Goal: Task Accomplishment & Management: Manage account settings

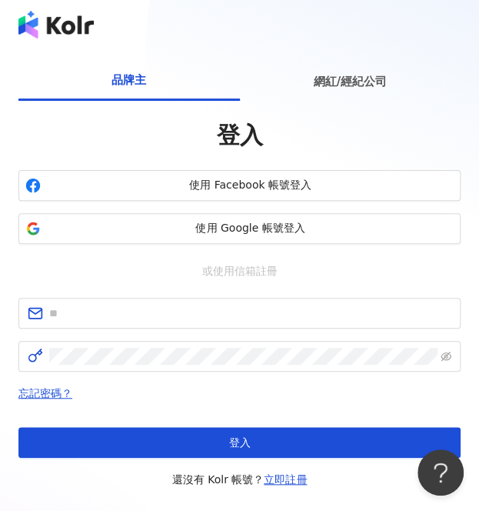
drag, startPoint x: 397, startPoint y: 76, endPoint x: 362, endPoint y: 135, distance: 68.6
click at [397, 76] on div "網紅/經紀公司" at bounding box center [351, 81] width 222 height 39
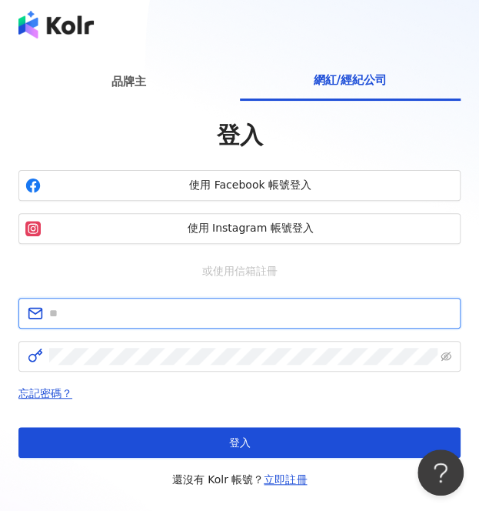
click at [141, 316] on input "text" at bounding box center [250, 313] width 402 height 17
type input "**********"
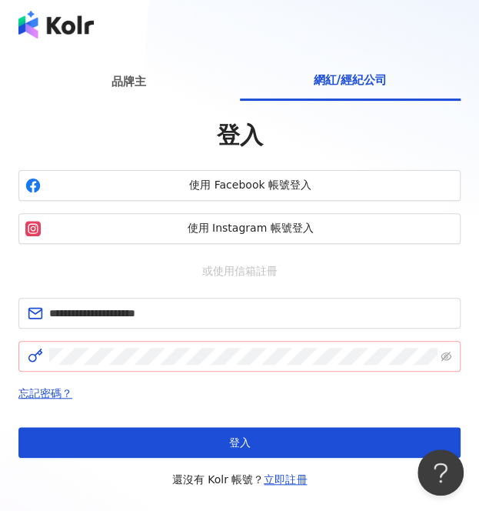
click at [453, 361] on span at bounding box center [239, 356] width 443 height 31
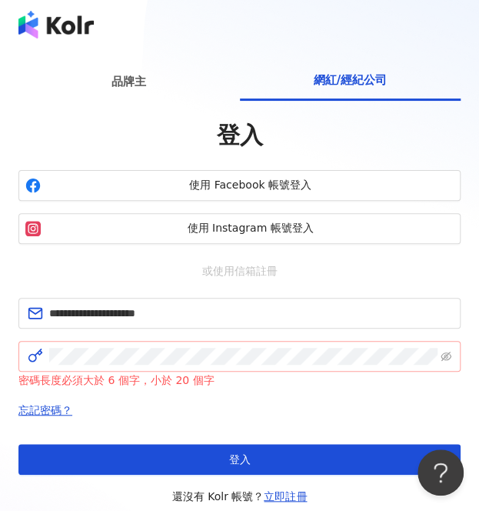
click at [453, 358] on span at bounding box center [239, 356] width 443 height 31
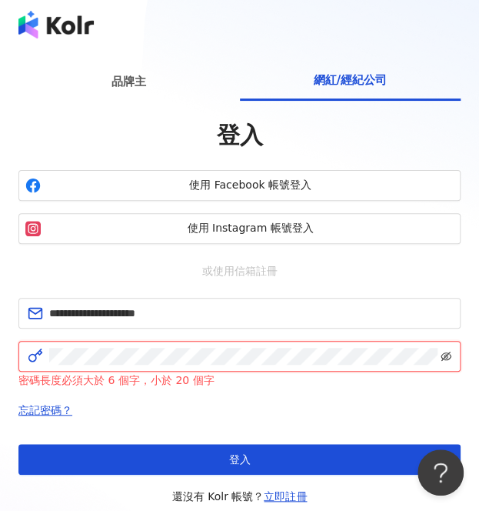
click at [441, 352] on icon "eye-invisible" at bounding box center [446, 356] width 11 height 11
click button "登入" at bounding box center [239, 459] width 443 height 31
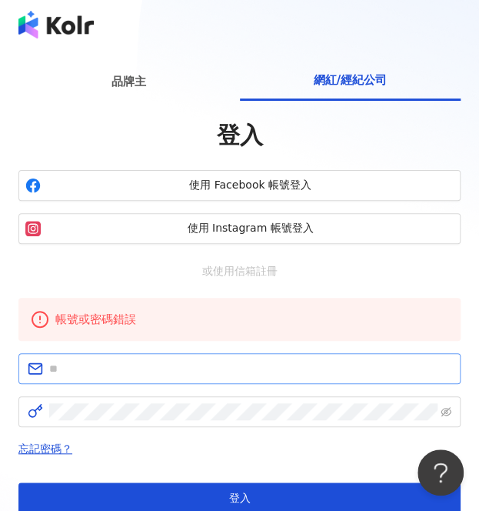
click at [167, 378] on span at bounding box center [239, 368] width 443 height 31
click at [179, 356] on span at bounding box center [239, 368] width 443 height 31
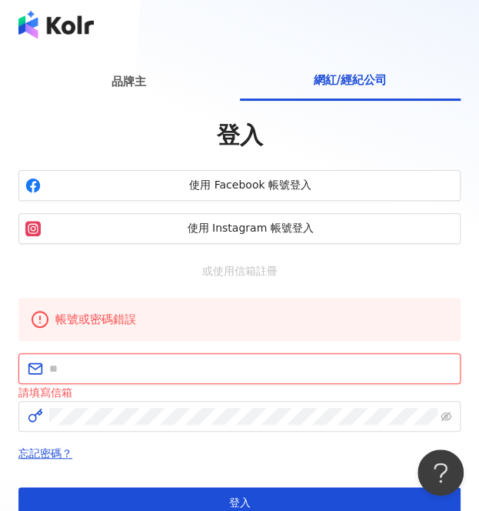
click at [171, 369] on input "text" at bounding box center [250, 368] width 402 height 17
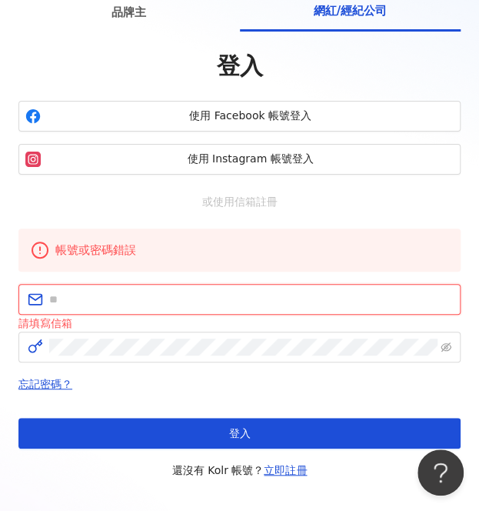
scroll to position [154, 0]
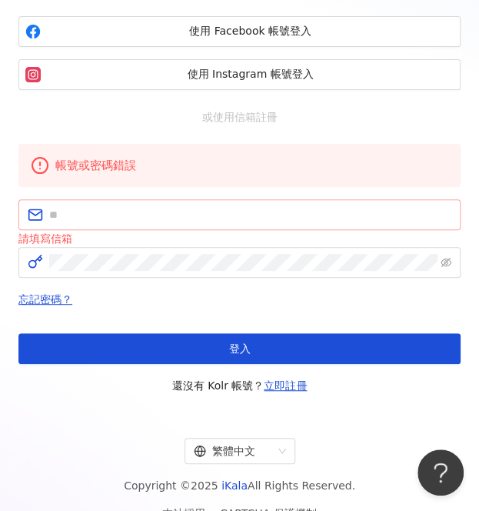
click at [205, 199] on span at bounding box center [239, 214] width 443 height 31
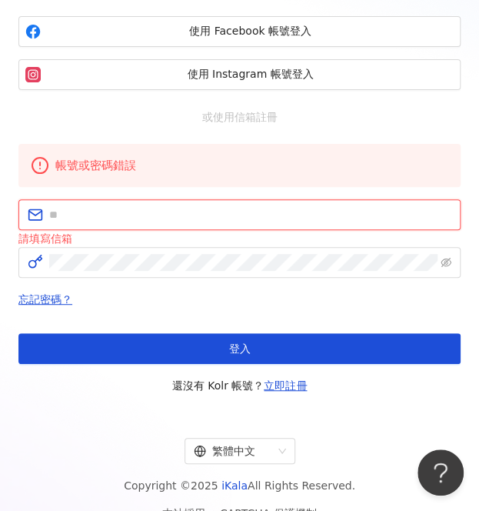
drag, startPoint x: 204, startPoint y: 212, endPoint x: 212, endPoint y: 211, distance: 8.5
click at [204, 212] on input "text" at bounding box center [250, 214] width 402 height 17
type input "**********"
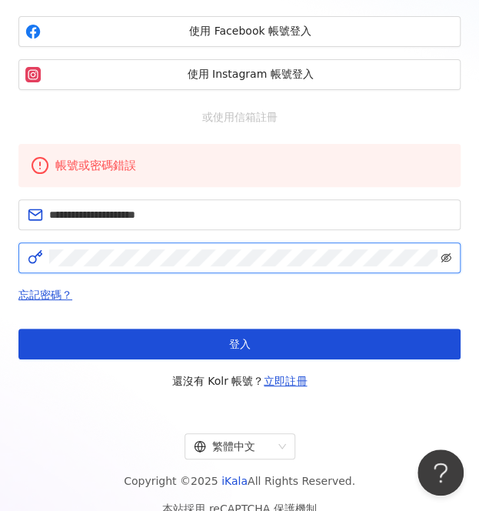
click at [448, 258] on icon "eye-invisible" at bounding box center [446, 257] width 11 height 11
click button "登入" at bounding box center [239, 344] width 443 height 31
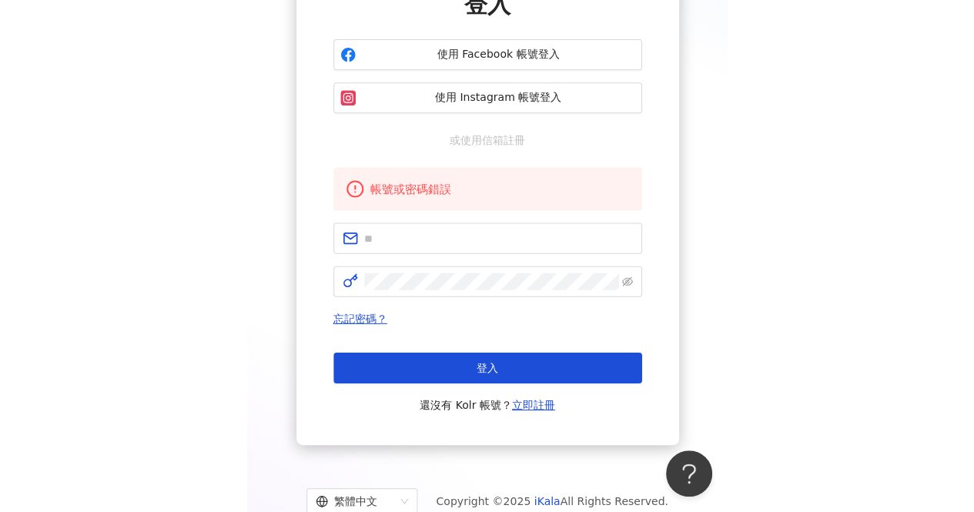
scroll to position [160, 0]
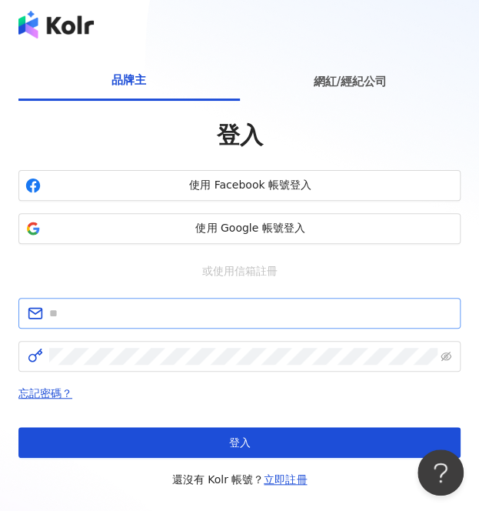
click at [210, 325] on span at bounding box center [239, 313] width 443 height 31
type input "**********"
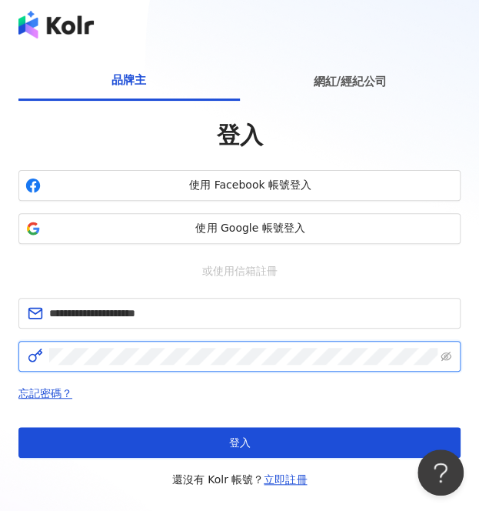
click button "登入" at bounding box center [239, 442] width 443 height 31
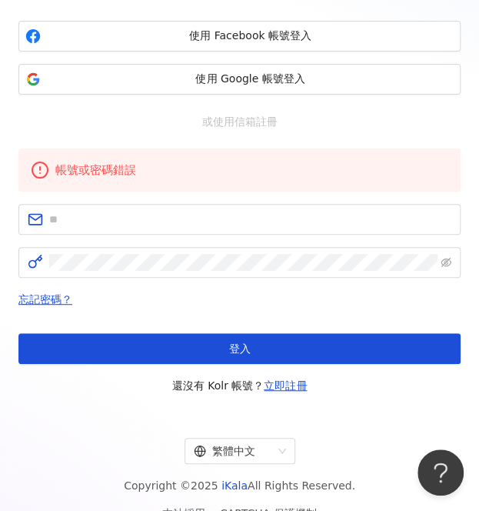
scroll to position [154, 0]
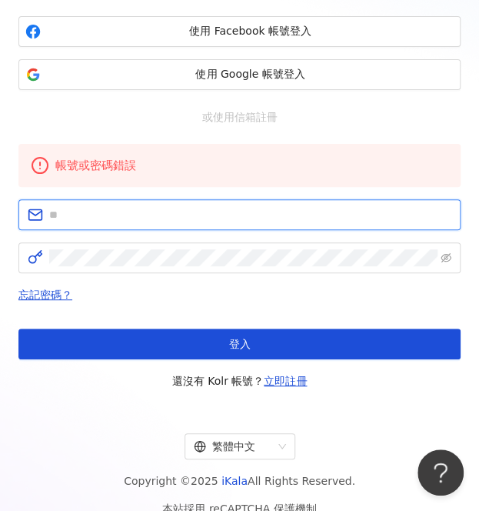
drag, startPoint x: 97, startPoint y: 217, endPoint x: 95, endPoint y: 232, distance: 14.7
click at [97, 217] on input "text" at bounding box center [250, 214] width 402 height 17
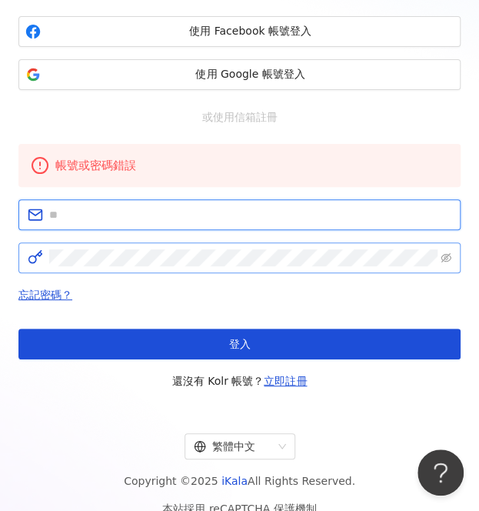
type input "**********"
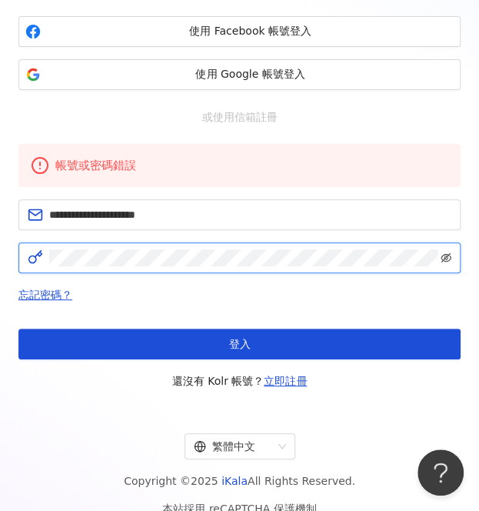
click at [448, 256] on icon "eye-invisible" at bounding box center [446, 257] width 11 height 11
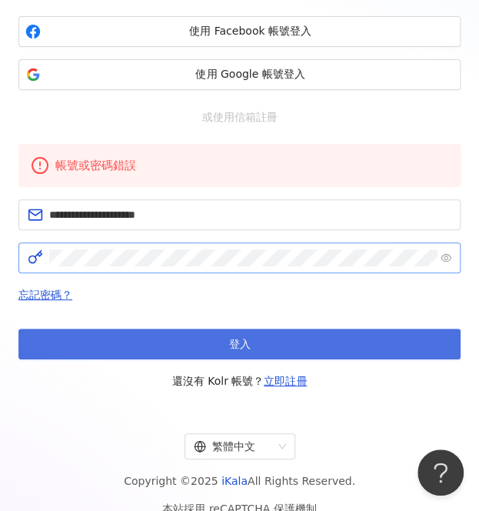
click at [420, 342] on button "登入" at bounding box center [239, 344] width 443 height 31
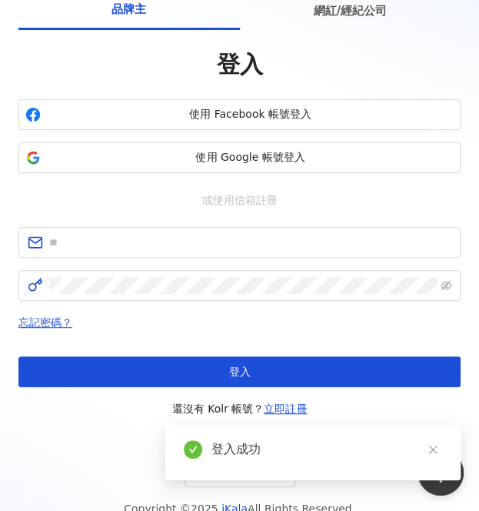
scroll to position [141, 0]
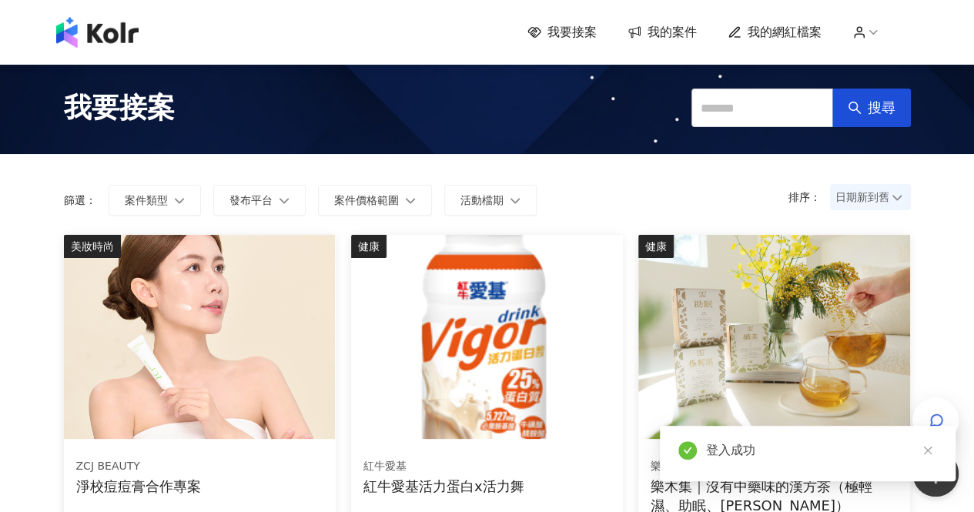
click at [479, 32] on icon at bounding box center [859, 32] width 14 height 14
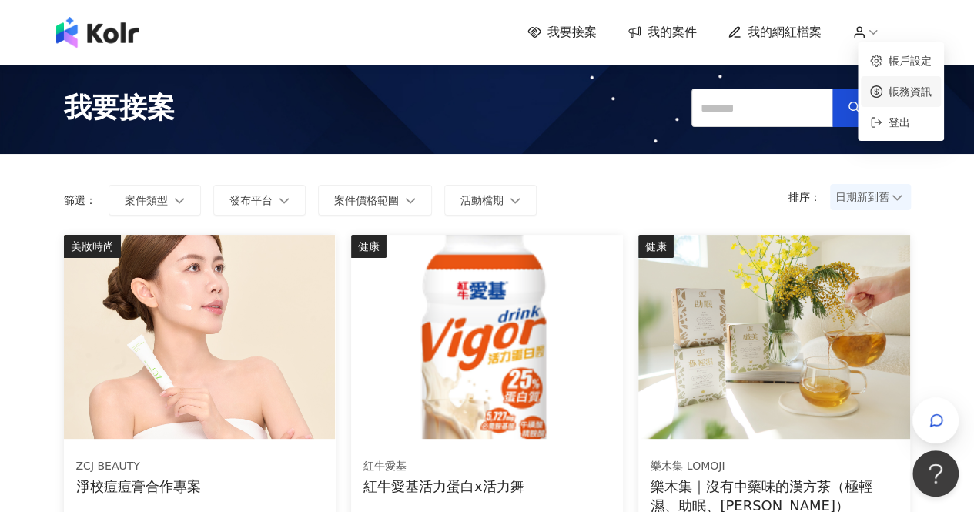
click at [479, 98] on link "帳務資訊" at bounding box center [909, 91] width 43 height 12
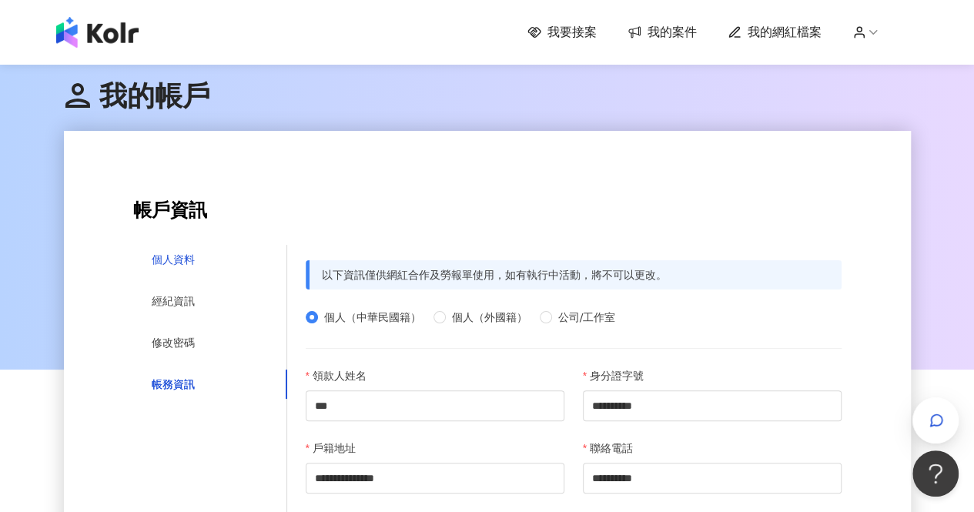
click at [175, 267] on div "個人資料" at bounding box center [173, 259] width 43 height 17
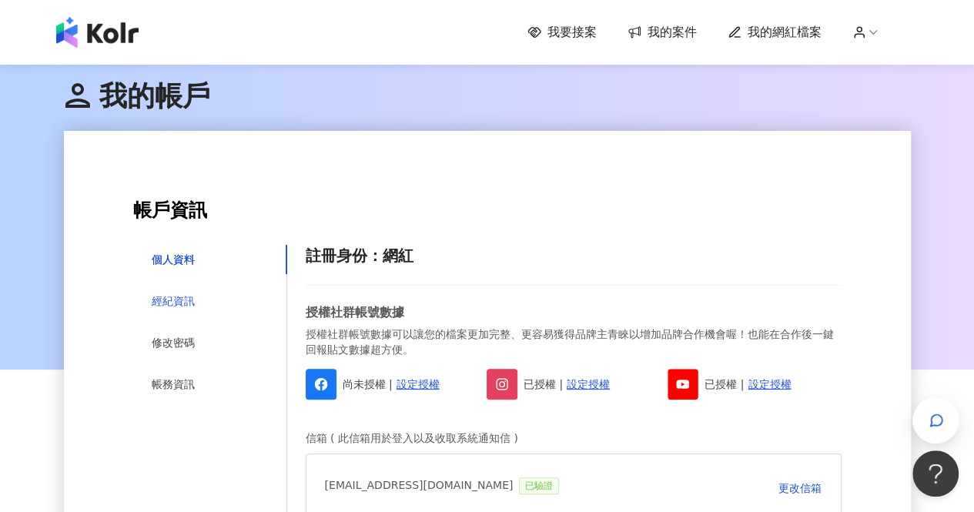
click at [178, 308] on div "經紀資訊" at bounding box center [173, 300] width 43 height 17
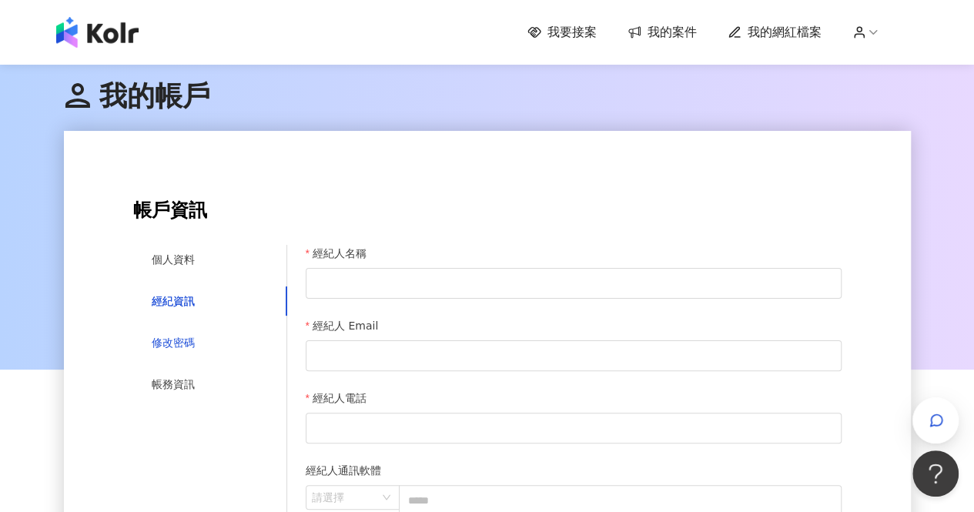
click at [180, 339] on div "修改密碼" at bounding box center [173, 342] width 43 height 17
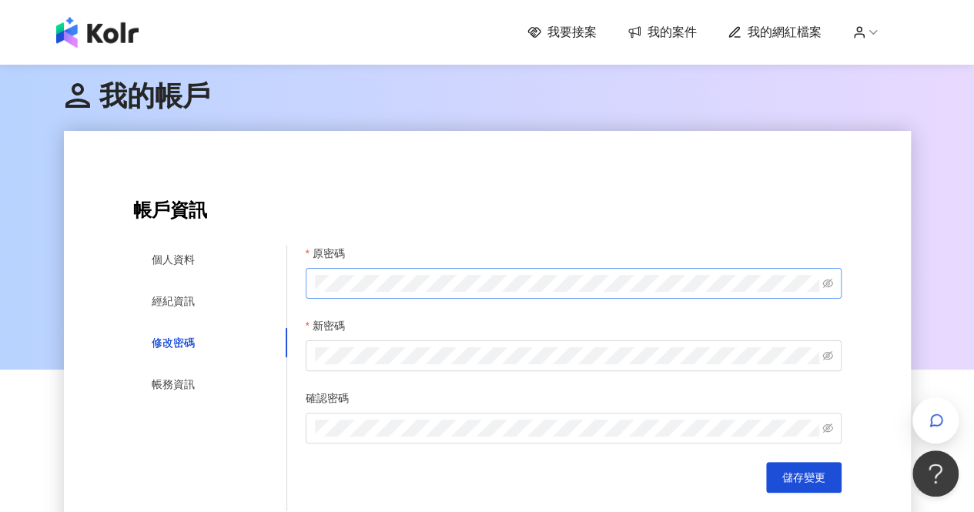
click at [431, 293] on span at bounding box center [574, 283] width 536 height 31
click at [479, 358] on span at bounding box center [574, 355] width 536 height 31
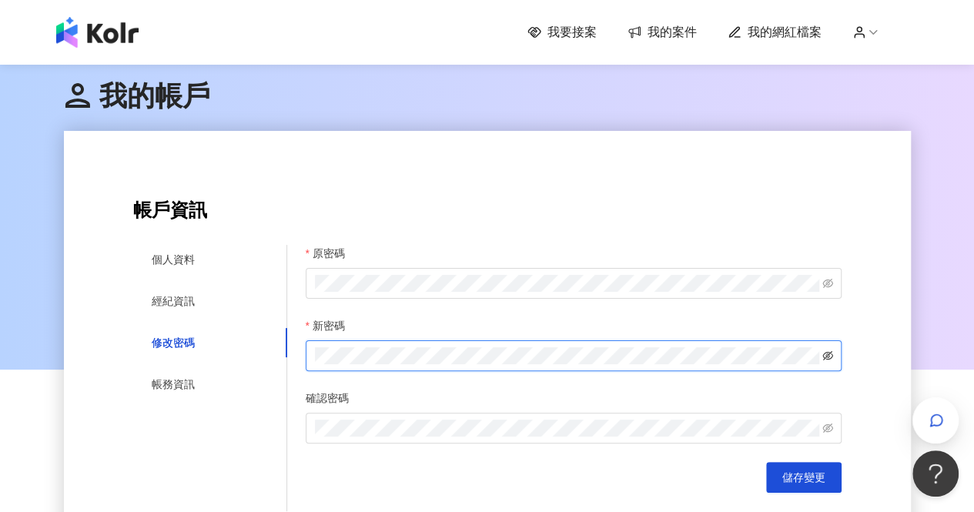
click at [479, 357] on icon "eye-invisible" at bounding box center [827, 355] width 11 height 11
click at [479, 429] on icon "eye-invisible" at bounding box center [827, 427] width 11 height 9
click at [479, 482] on span "儲存變更" at bounding box center [803, 477] width 43 height 12
